Goal: Browse casually: Explore the website without a specific task or goal

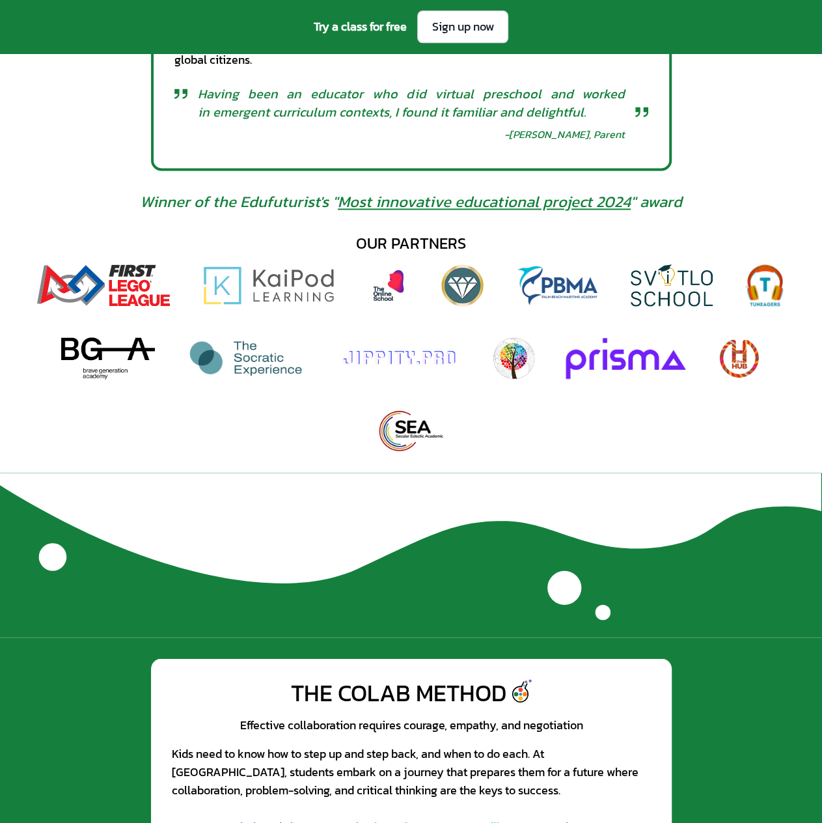
scroll to position [716, 0]
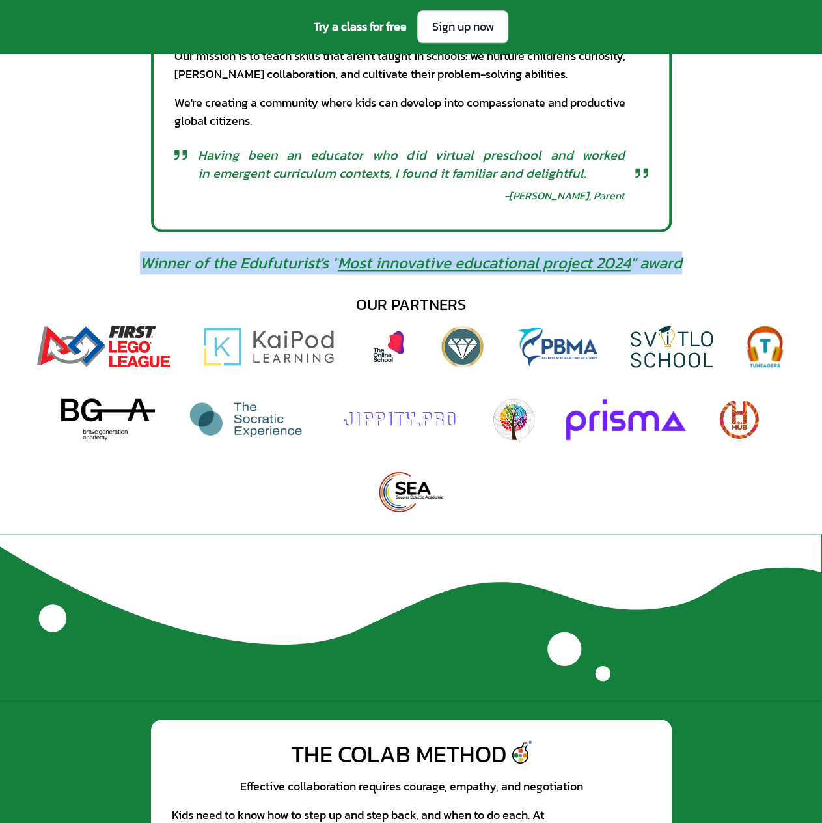
drag, startPoint x: 145, startPoint y: 266, endPoint x: 696, endPoint y: 266, distance: 550.3
copy span "Winner of the Edufuturist's " Most innovative educational project 2024 " award"
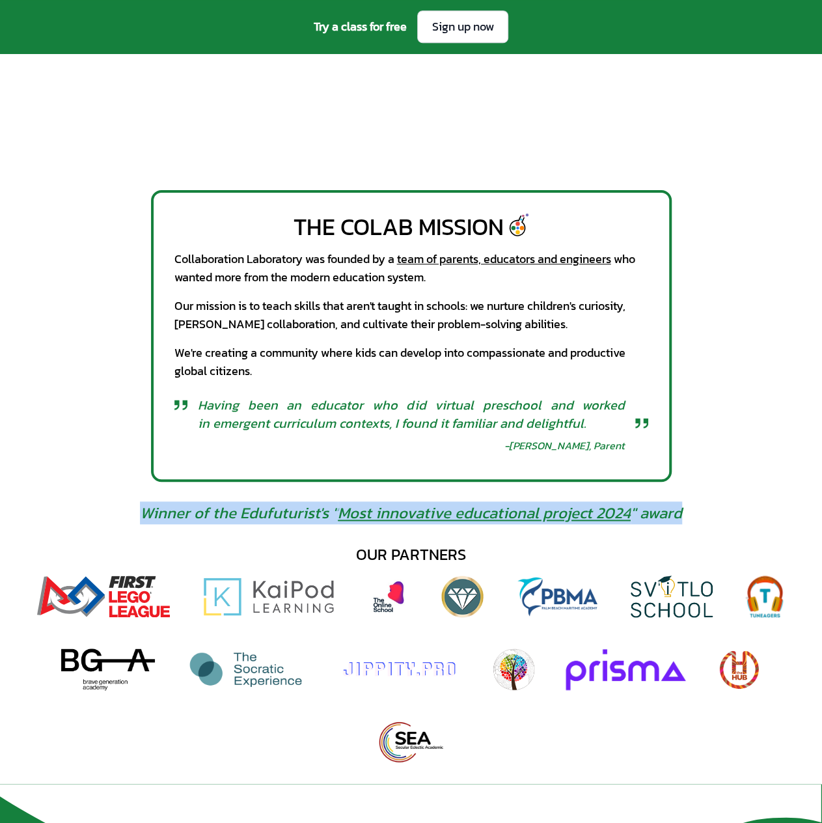
scroll to position [456, 0]
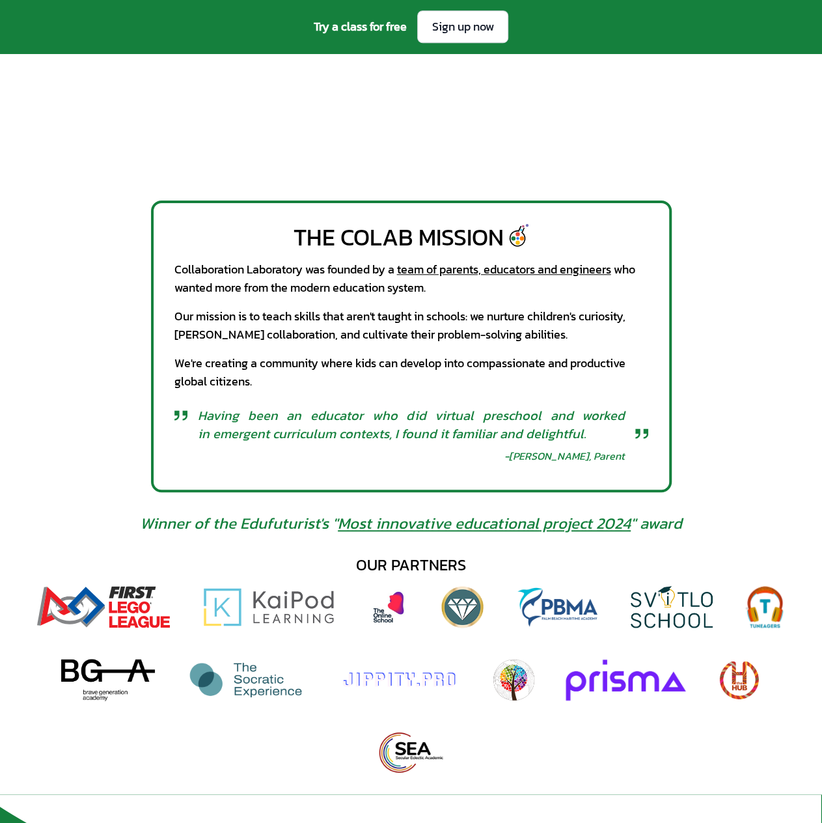
click at [745, 375] on div "The CoLab Mission Collaboration Laboratory was founded by a team of parents, ed…" at bounding box center [411, 347] width 822 height 292
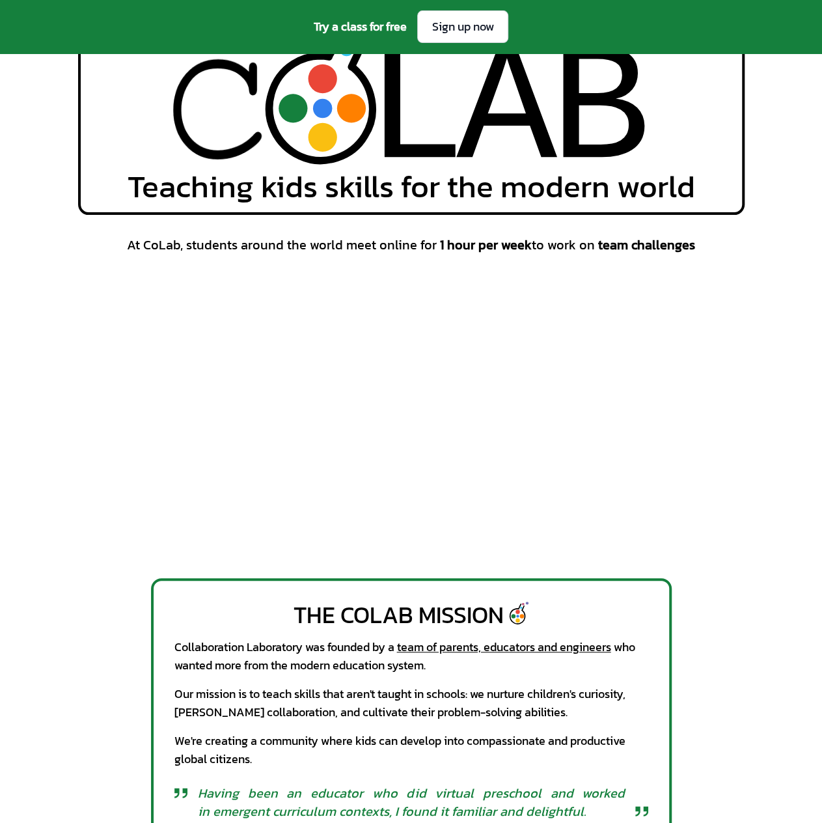
scroll to position [0, 0]
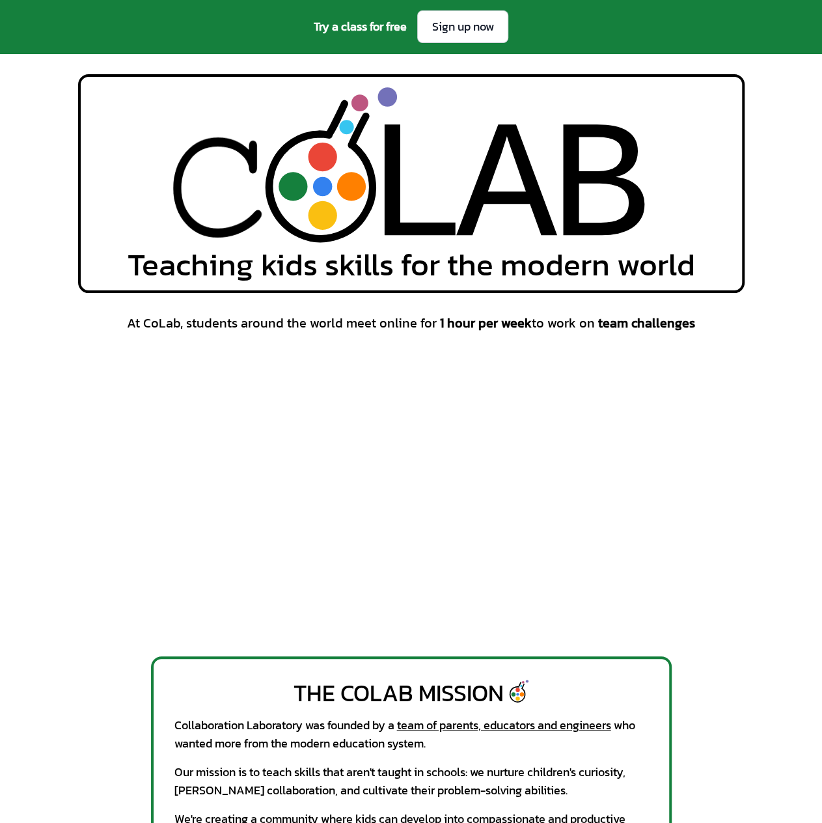
drag, startPoint x: 547, startPoint y: 156, endPoint x: 654, endPoint y: 190, distance: 112.0
click at [654, 190] on div "L L A A B B Teaching kids skills for the modern world" at bounding box center [411, 183] width 667 height 219
click at [785, 182] on div "L L A A B B Teaching kids skills for the modern world" at bounding box center [411, 183] width 822 height 219
click at [779, 128] on div "L L A A B B Teaching kids skills for the modern world" at bounding box center [411, 183] width 822 height 219
drag, startPoint x: 386, startPoint y: 149, endPoint x: 462, endPoint y: 185, distance: 83.6
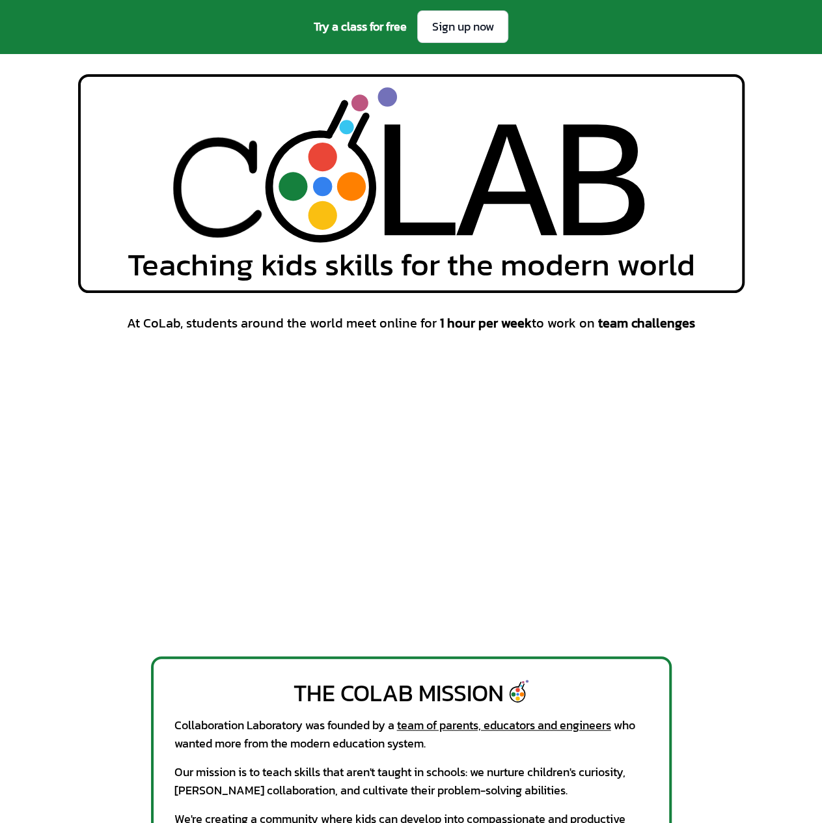
click at [460, 184] on icon "L L A A B B" at bounding box center [411, 165] width 481 height 156
drag, startPoint x: 490, startPoint y: 162, endPoint x: 595, endPoint y: 167, distance: 105.6
click at [587, 168] on div "B" at bounding box center [600, 191] width 101 height 202
drag, startPoint x: 628, startPoint y: 169, endPoint x: 152, endPoint y: 150, distance: 476.4
click at [152, 150] on div "L L A A B B Teaching kids skills for the modern world" at bounding box center [411, 183] width 667 height 219
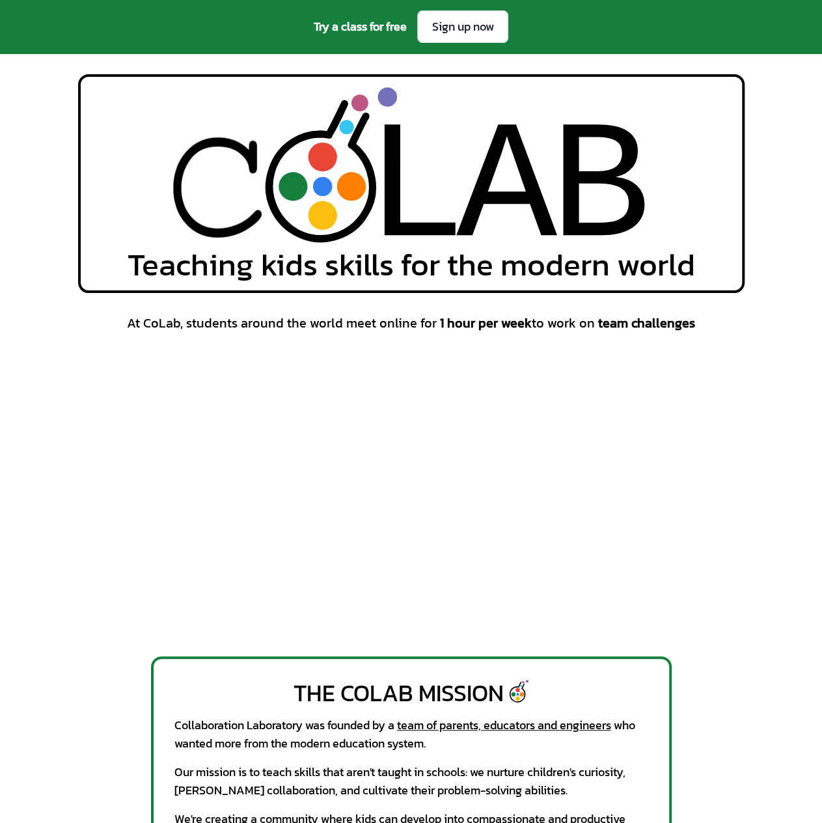
click at [213, 206] on image at bounding box center [215, 174] width 117 height 265
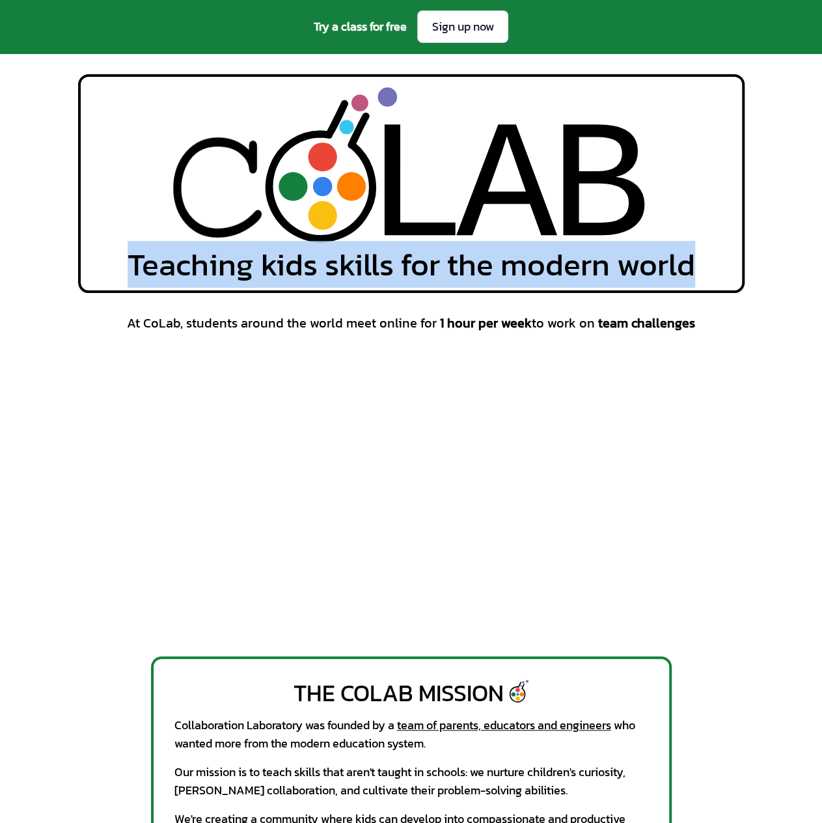
drag, startPoint x: 177, startPoint y: 187, endPoint x: 830, endPoint y: 251, distance: 656.4
click at [755, 231] on div "L L A A B B Teaching kids skills for the modern world" at bounding box center [411, 183] width 822 height 219
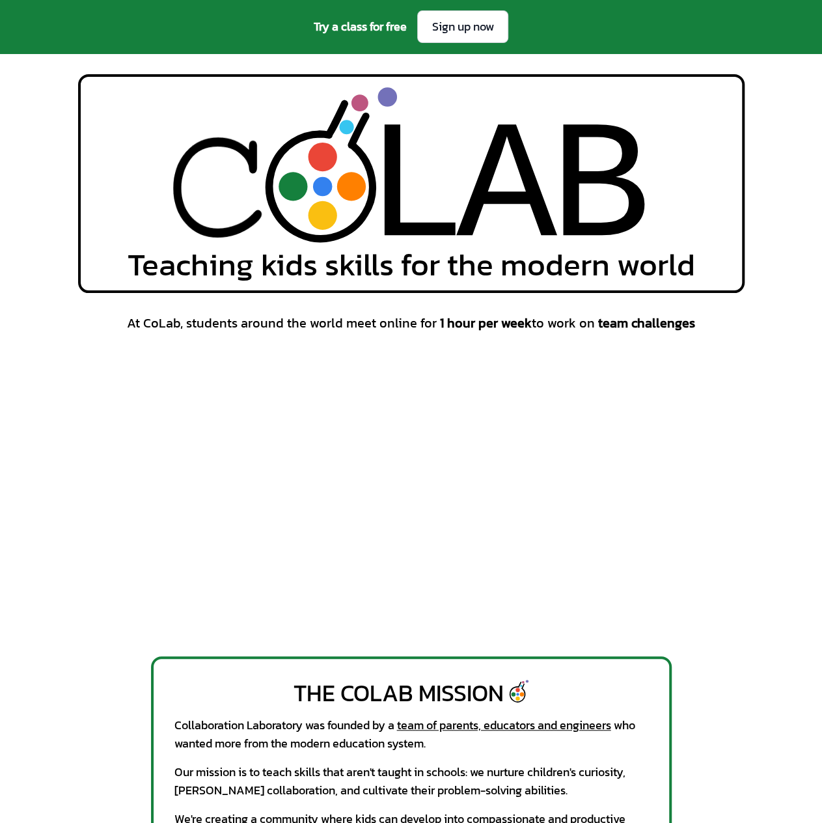
click at [761, 377] on div "At CoLab, students around the world meet online for 1 hour per week to work on …" at bounding box center [411, 475] width 822 height 322
drag, startPoint x: 354, startPoint y: 186, endPoint x: 194, endPoint y: 183, distance: 160.2
click at [195, 183] on icon "L L A A B B" at bounding box center [411, 165] width 481 height 156
drag, startPoint x: 179, startPoint y: 186, endPoint x: 535, endPoint y: 251, distance: 361.5
click at [494, 201] on icon "L L A A B B" at bounding box center [411, 165] width 481 height 156
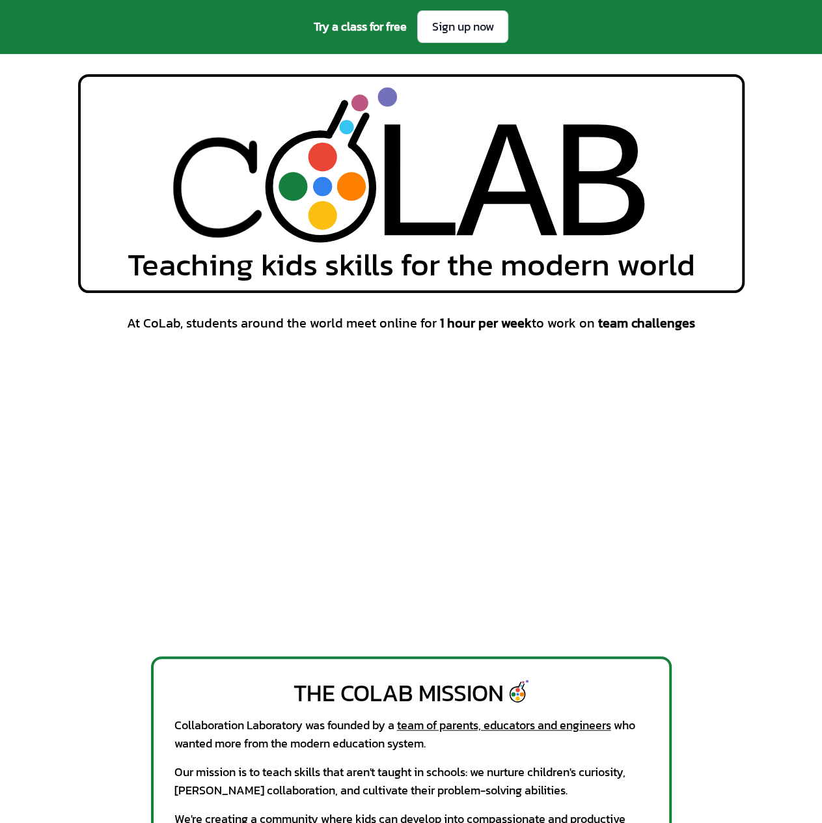
click at [765, 492] on div "At CoLab, students around the world meet online for 1 hour per week to work on …" at bounding box center [411, 475] width 822 height 322
click at [798, 163] on div "L L A A B B Teaching kids skills for the modern world" at bounding box center [411, 183] width 822 height 219
click at [803, 218] on div "L L A A B B Teaching kids skills for the modern world" at bounding box center [411, 183] width 822 height 219
